Goal: Find specific page/section: Find specific page/section

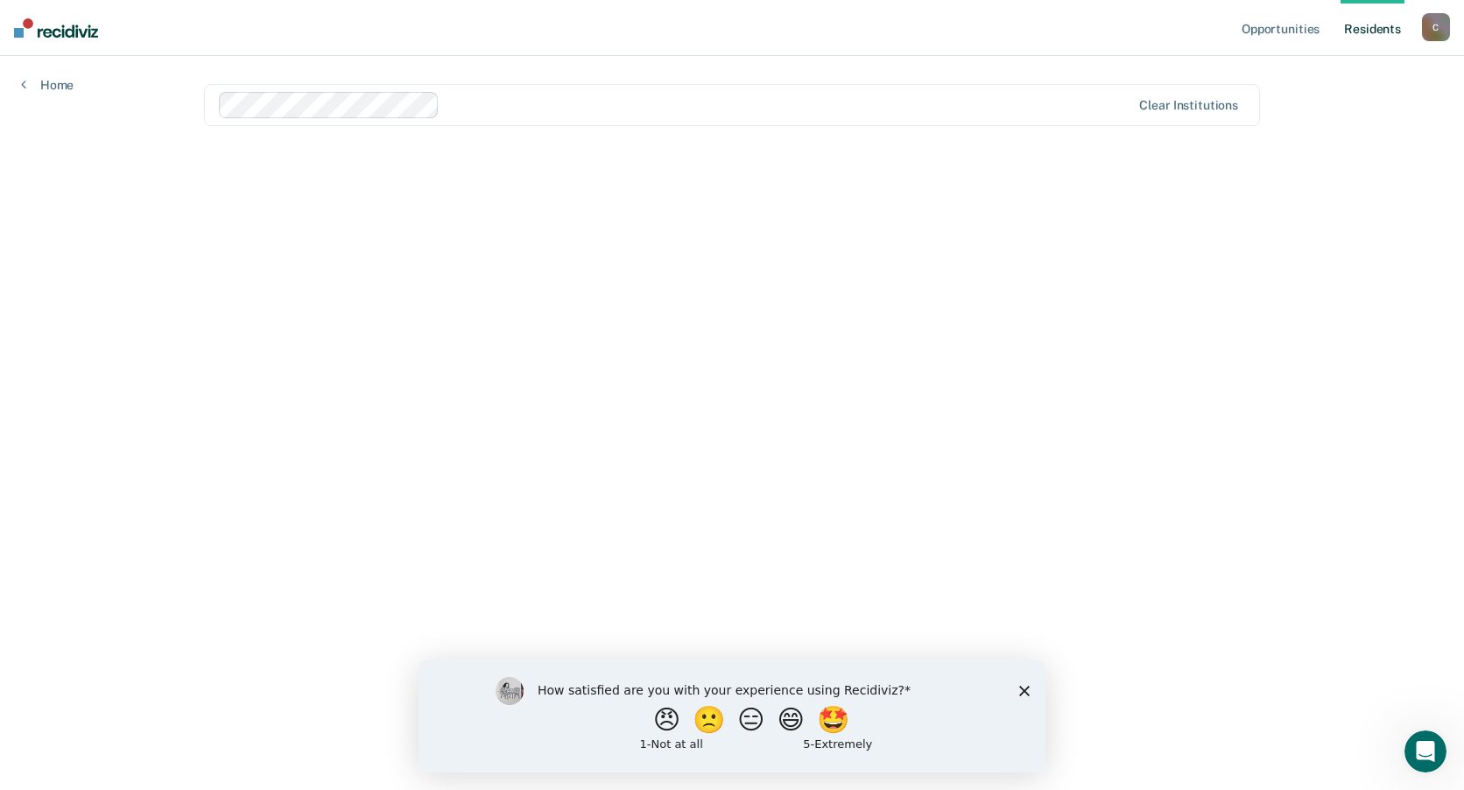
click at [1021, 691] on icon "Close survey" at bounding box center [1024, 690] width 11 height 11
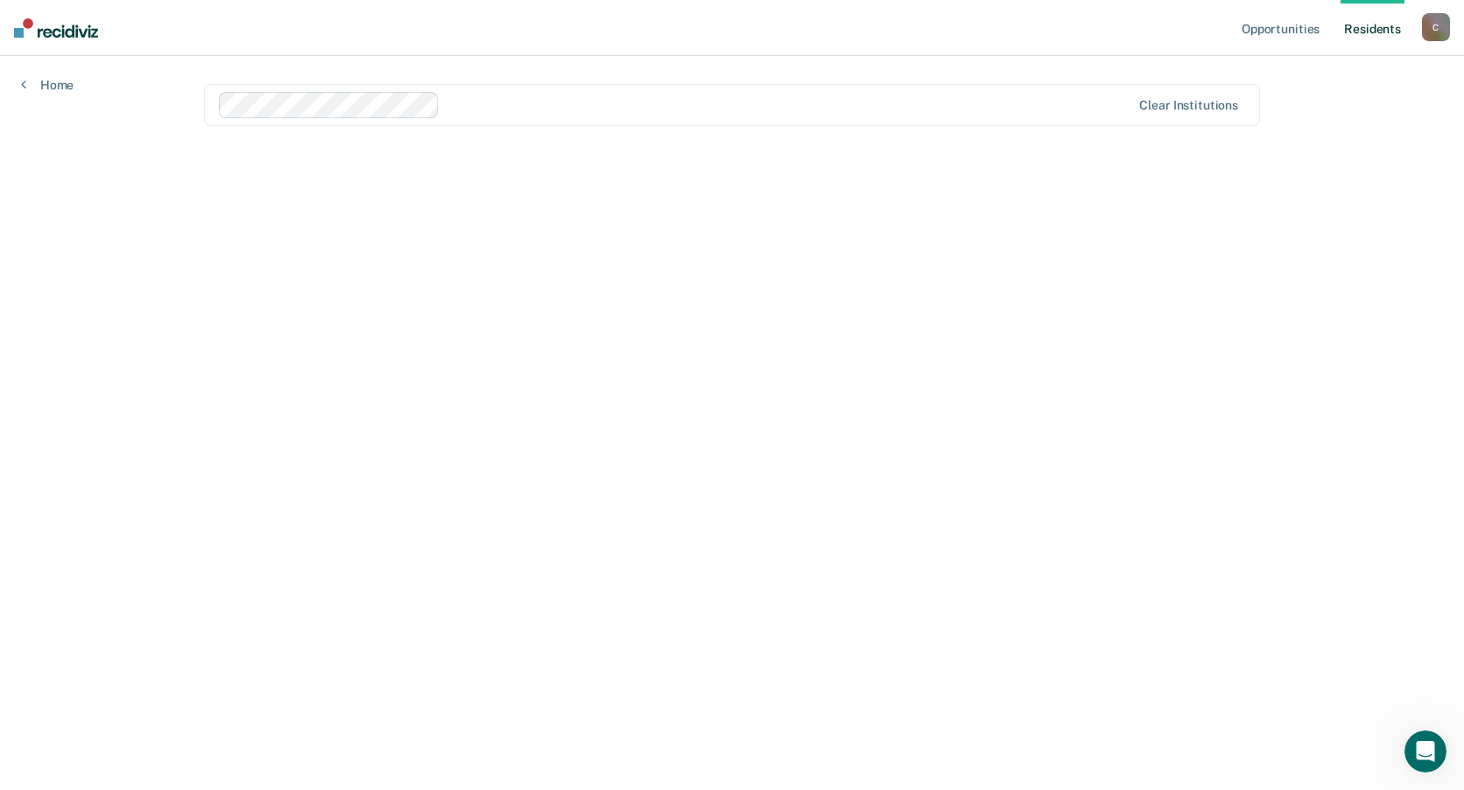
click at [1384, 30] on link "Resident s" at bounding box center [1373, 28] width 64 height 56
click at [1362, 80] on div "Opportunities Resident s Cody.Goodson@doc.mo.gov C Profile How it works Log Out…" at bounding box center [732, 395] width 1464 height 790
click at [1360, 25] on link "Resident s" at bounding box center [1373, 28] width 64 height 56
click at [1372, 33] on link "Resident s" at bounding box center [1373, 28] width 64 height 56
click at [40, 89] on link "Home" at bounding box center [47, 85] width 53 height 16
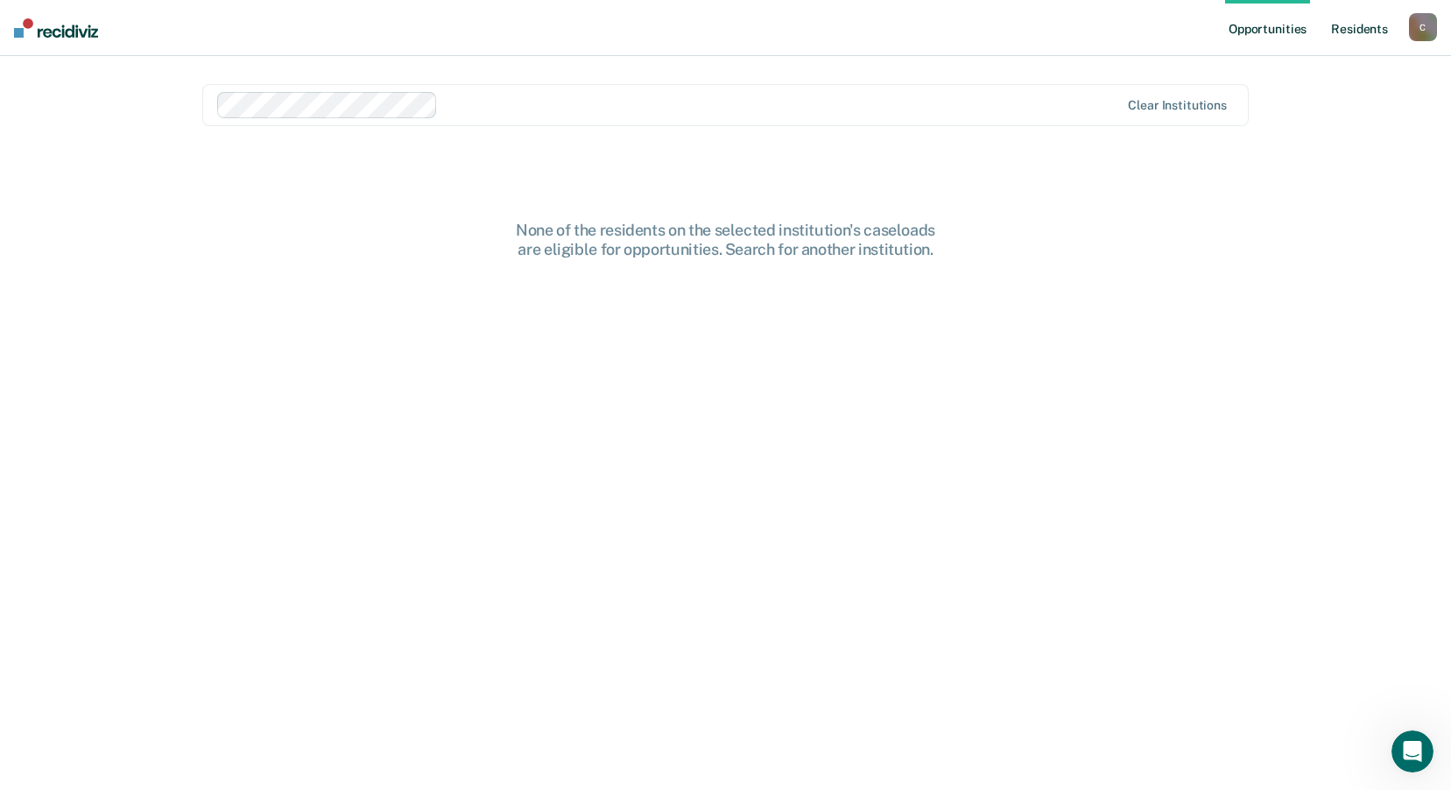
click at [1346, 25] on link "Resident s" at bounding box center [1359, 28] width 64 height 56
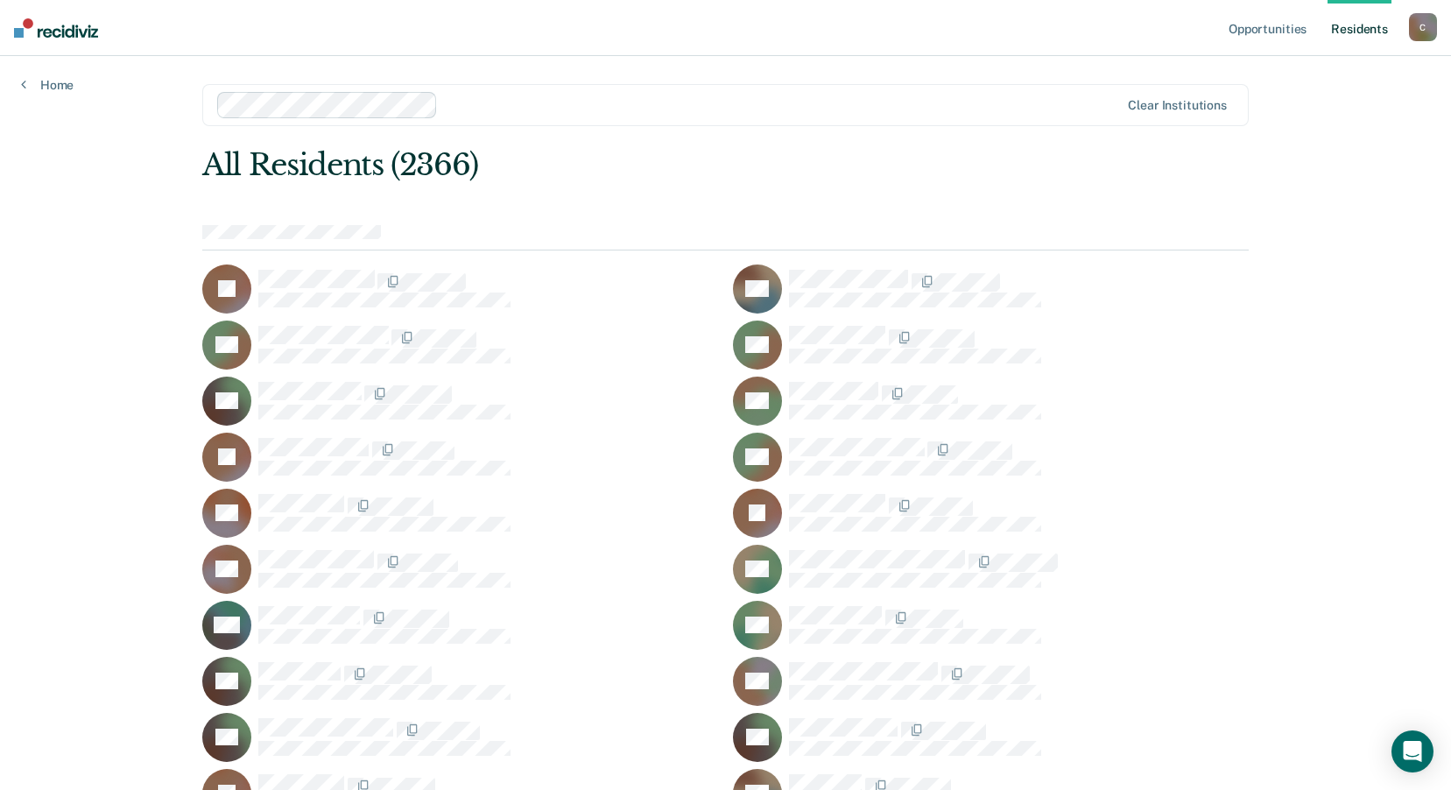
click at [1349, 32] on link "Resident s" at bounding box center [1359, 28] width 64 height 56
